Goal: Information Seeking & Learning: Check status

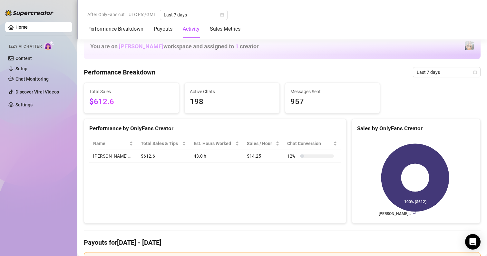
scroll to position [379, 0]
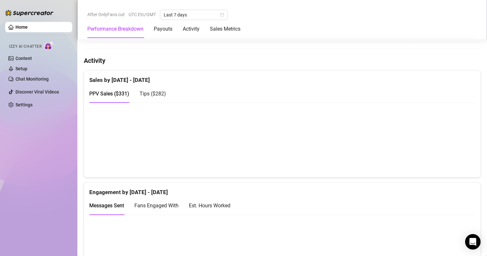
scroll to position [442, 0]
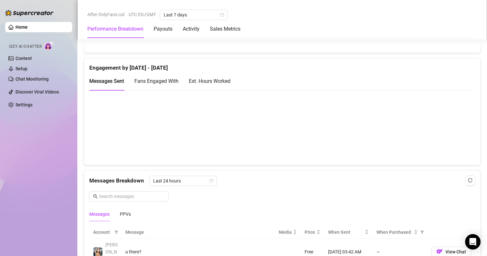
click at [170, 82] on span "Fans Engaged With" at bounding box center [156, 81] width 44 height 6
click at [113, 82] on span "Messages Sent" at bounding box center [106, 81] width 35 height 6
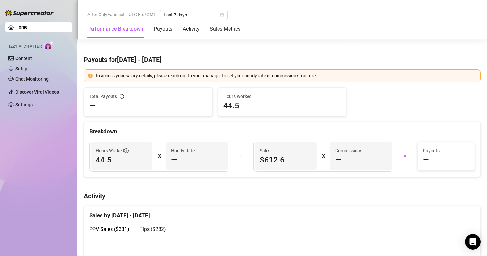
scroll to position [238, 0]
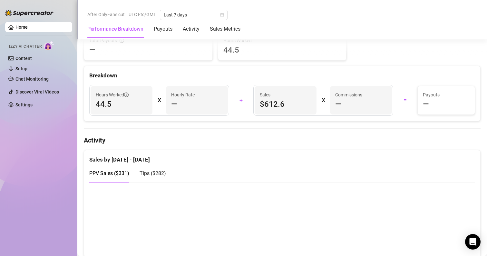
click at [144, 175] on span "Tips ( $282 )" at bounding box center [152, 173] width 26 height 6
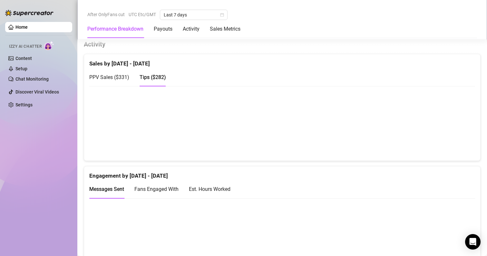
scroll to position [333, 0]
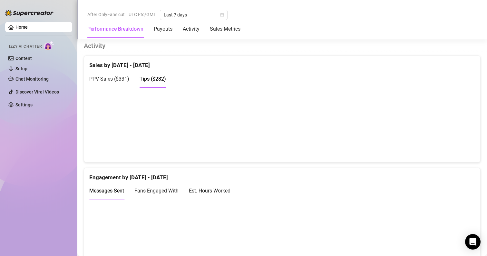
click at [156, 186] on div "Fans Engaged With" at bounding box center [156, 190] width 44 height 18
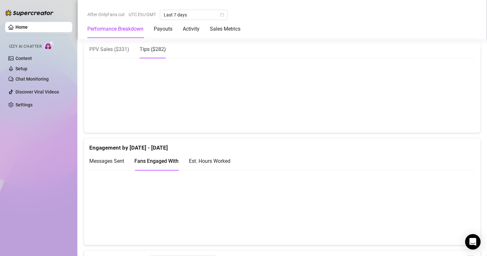
scroll to position [374, 0]
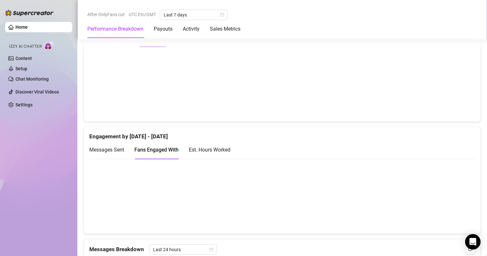
click at [97, 142] on div "Messages Sent" at bounding box center [106, 149] width 35 height 18
drag, startPoint x: 156, startPoint y: 146, endPoint x: 172, endPoint y: 148, distance: 15.9
click at [157, 146] on div "Fans Engaged With" at bounding box center [156, 150] width 44 height 8
click at [209, 147] on div "Est. Hours Worked" at bounding box center [210, 150] width 42 height 8
